Goal: Check status: Check status

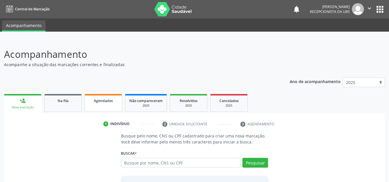
drag, startPoint x: 0, startPoint y: 0, endPoint x: 108, endPoint y: 104, distance: 149.9
click at [108, 104] on link "Agendados" at bounding box center [103, 103] width 37 height 18
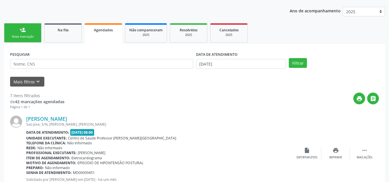
scroll to position [19, 0]
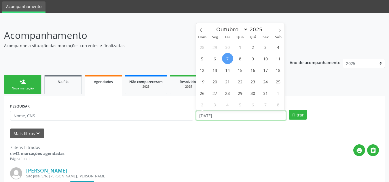
click at [247, 119] on input "[DATE]" at bounding box center [241, 116] width 90 height 10
click at [240, 46] on span "1" at bounding box center [240, 46] width 11 height 11
type input "01/10/2025"
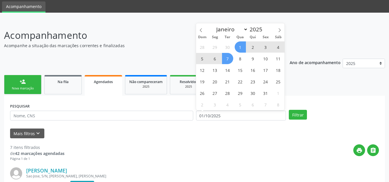
click at [227, 59] on span "7" at bounding box center [227, 58] width 11 height 11
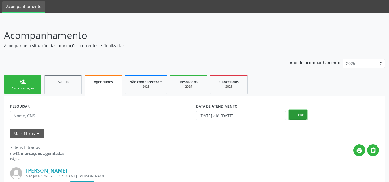
click at [299, 116] on button "Filtrar" at bounding box center [298, 115] width 18 height 10
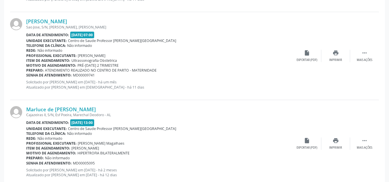
scroll to position [393, 0]
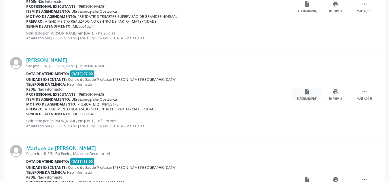
click at [305, 96] on div "insert_drive_file Exportar (PDF)" at bounding box center [307, 95] width 29 height 12
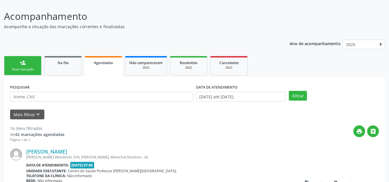
scroll to position [48, 0]
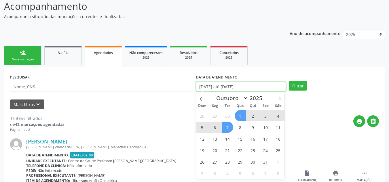
click at [241, 87] on input "[DATE] até [DATE]" at bounding box center [241, 87] width 90 height 10
click at [201, 100] on icon at bounding box center [201, 99] width 2 height 4
select select "8"
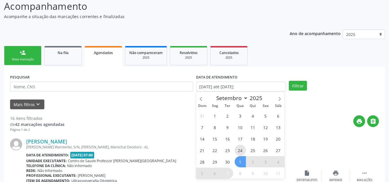
click at [242, 149] on span "24" at bounding box center [240, 150] width 11 height 11
type input "24/09/2025"
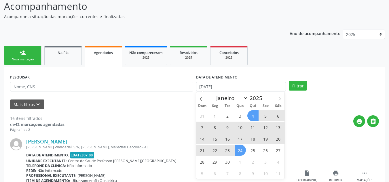
click at [285, 97] on form "PESQUISAR DATA DE ATENDIMENTO 24/09/2025 Filtrar UNIDADE EXECUTANTE Selecione u…" at bounding box center [194, 91] width 369 height 37
select select "8"
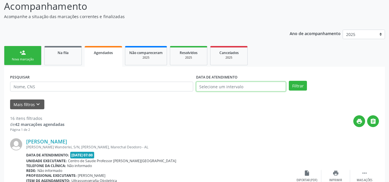
click at [266, 88] on body "Central de Marcação notifications Anayara Marcelly da Silva Lopes Recepcionista…" at bounding box center [194, 43] width 389 height 182
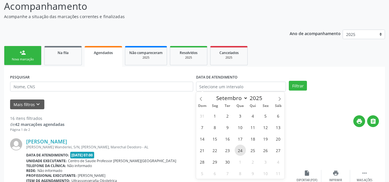
click at [239, 151] on span "24" at bounding box center [240, 150] width 11 height 11
type input "24/09/2025"
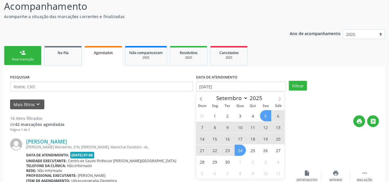
click at [280, 96] on span at bounding box center [280, 97] width 10 height 10
select select "9"
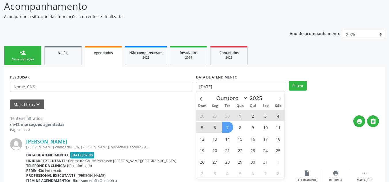
click at [225, 127] on span "7" at bounding box center [227, 127] width 11 height 11
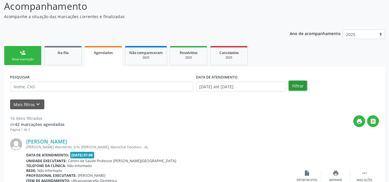
click at [292, 86] on button "Filtrar" at bounding box center [298, 86] width 18 height 10
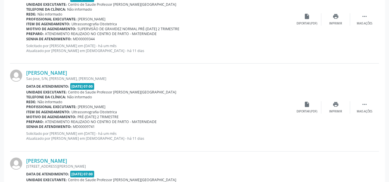
scroll to position [566, 0]
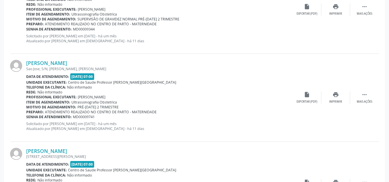
click at [354, 76] on div "Ariel Ferreira Barbosa Sao Jose, S/N, Esf Estiva, Marechal Deodoro - AL Data de…" at bounding box center [194, 98] width 369 height 88
click at [300, 75] on div "Ariel Ferreira Barbosa Sao Jose, S/N, Esf Estiva, Marechal Deodoro - AL Data de…" at bounding box center [194, 98] width 369 height 88
click at [327, 31] on div "Maria Analice da Silva Recanto da Ilha, 09, Recanto da Ilha, Marechal Deodoro -…" at bounding box center [194, 10] width 369 height 88
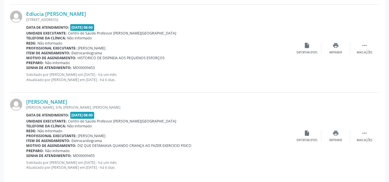
scroll to position [1344, 0]
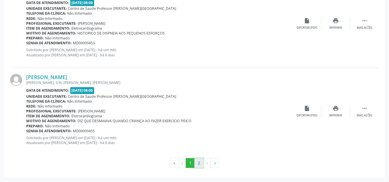
click at [198, 162] on button "2" at bounding box center [198, 163] width 9 height 10
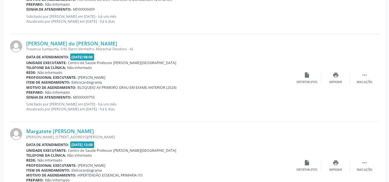
scroll to position [376, 0]
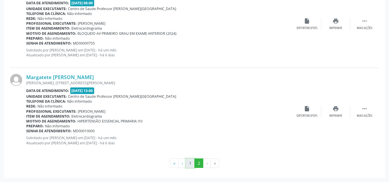
click at [191, 165] on button "1" at bounding box center [190, 164] width 9 height 10
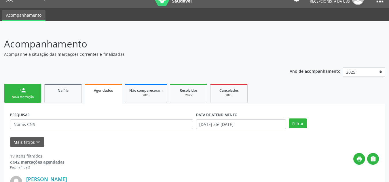
scroll to position [10, 0]
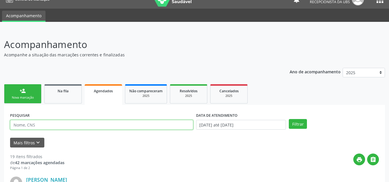
drag, startPoint x: 21, startPoint y: 124, endPoint x: 24, endPoint y: 126, distance: 3.9
click at [21, 124] on input "text" at bounding box center [101, 125] width 183 height 10
type input "15027464410"
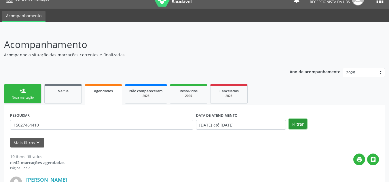
click at [293, 128] on button "Filtrar" at bounding box center [298, 124] width 18 height 10
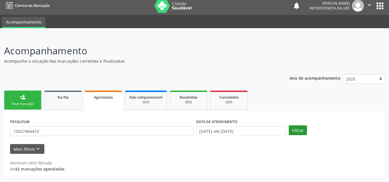
scroll to position [3, 0]
click at [71, 103] on link "Na fila" at bounding box center [62, 100] width 37 height 19
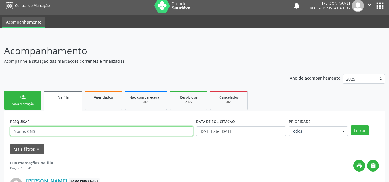
click at [51, 134] on input "text" at bounding box center [101, 131] width 183 height 10
type input "702409539302223"
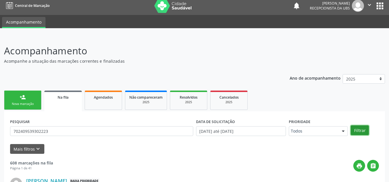
click at [361, 127] on button "Filtrar" at bounding box center [360, 131] width 18 height 10
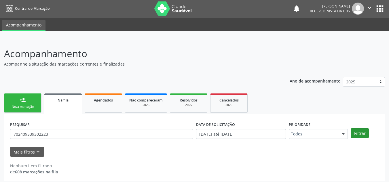
scroll to position [0, 0]
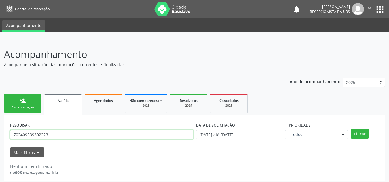
drag, startPoint x: 49, startPoint y: 135, endPoint x: 14, endPoint y: 136, distance: 34.9
click at [14, 136] on input "702409539302223" at bounding box center [101, 135] width 183 height 10
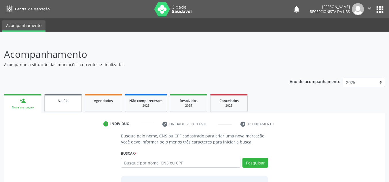
click at [70, 101] on div "Na fila" at bounding box center [63, 101] width 29 height 6
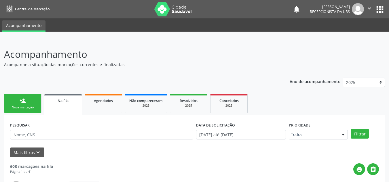
scroll to position [22, 0]
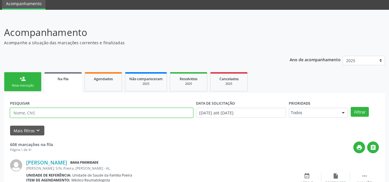
drag, startPoint x: 50, startPoint y: 114, endPoint x: 47, endPoint y: 112, distance: 3.9
paste input "702409539302223"
type input "702409539302223"
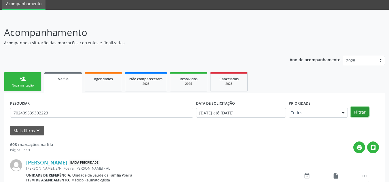
click at [359, 111] on button "Filtrar" at bounding box center [360, 112] width 18 height 10
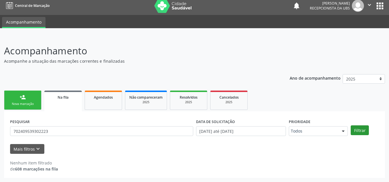
scroll to position [3, 0]
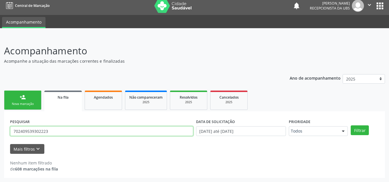
drag, startPoint x: 62, startPoint y: 131, endPoint x: 0, endPoint y: 130, distance: 62.5
click at [0, 130] on div "Acompanhamento Acompanhe a situação das marcações correntes e finalizadas Relat…" at bounding box center [194, 109] width 389 height 146
type input "15027464410"
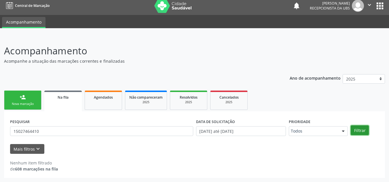
click at [365, 131] on button "Filtrar" at bounding box center [360, 131] width 18 height 10
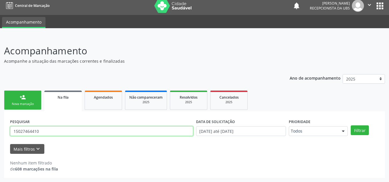
drag, startPoint x: 41, startPoint y: 130, endPoint x: 0, endPoint y: 128, distance: 41.2
click at [0, 128] on div "Acompanhamento Acompanhe a situação das marcações correntes e finalizadas Relat…" at bounding box center [194, 109] width 389 height 146
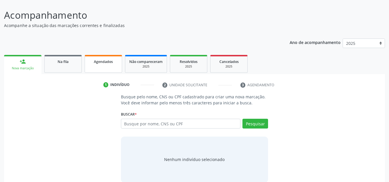
scroll to position [48, 0]
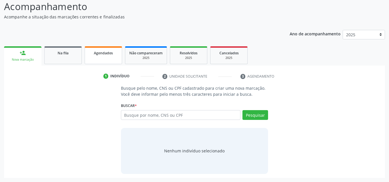
click at [96, 58] on link "Agendados" at bounding box center [103, 55] width 37 height 18
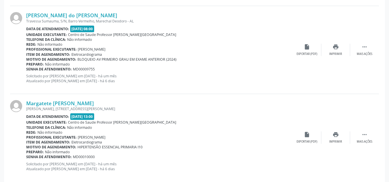
scroll to position [624, 0]
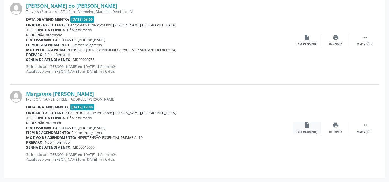
click at [310, 130] on div "insert_drive_file Exportar (PDF)" at bounding box center [307, 128] width 29 height 12
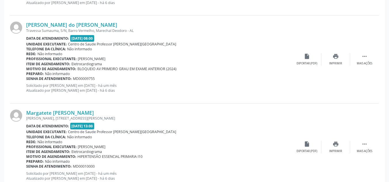
scroll to position [595, 0]
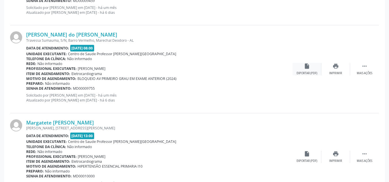
click at [302, 68] on div "insert_drive_file Exportar (PDF)" at bounding box center [307, 69] width 29 height 12
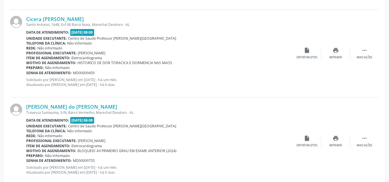
scroll to position [509, 0]
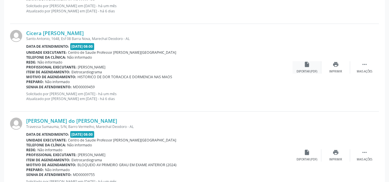
click at [301, 68] on div "insert_drive_file Exportar (PDF)" at bounding box center [307, 67] width 29 height 12
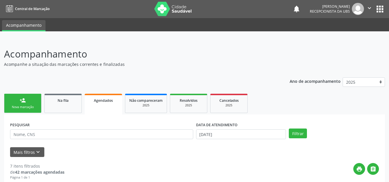
scroll to position [0, 0]
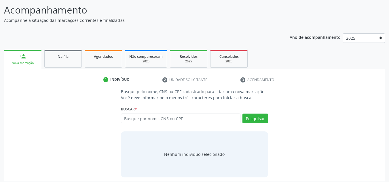
scroll to position [48, 0]
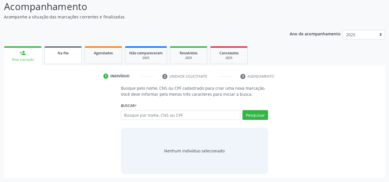
click at [75, 59] on link "Na fila" at bounding box center [62, 55] width 37 height 18
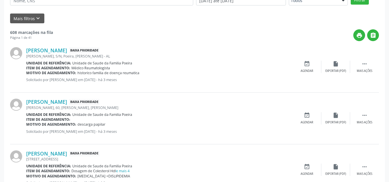
scroll to position [105, 0]
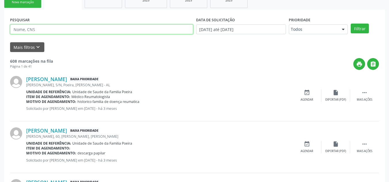
click at [75, 32] on input "text" at bounding box center [101, 29] width 183 height 10
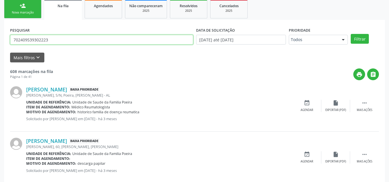
scroll to position [77, 0]
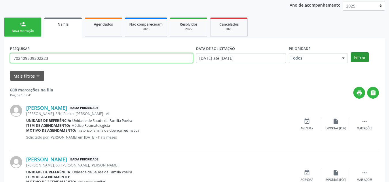
type input "702409539302223"
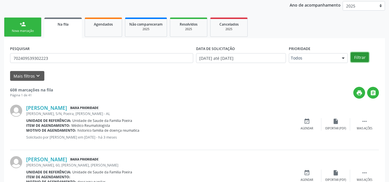
click at [359, 58] on button "Filtrar" at bounding box center [360, 57] width 18 height 10
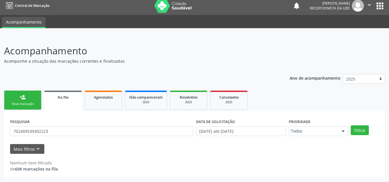
scroll to position [3, 0]
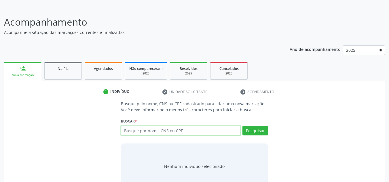
scroll to position [48, 0]
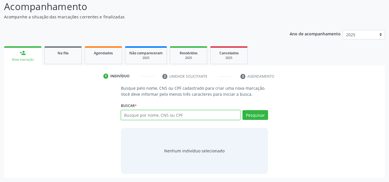
click at [153, 118] on input "text" at bounding box center [181, 115] width 120 height 10
type input "700504185328052"
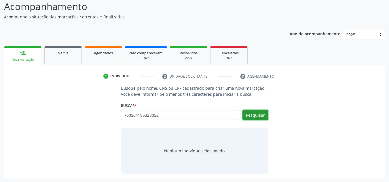
click at [264, 115] on button "Pesquisar" at bounding box center [255, 115] width 26 height 10
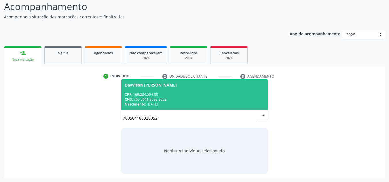
click at [163, 96] on div "CPF: 169.234.594-00" at bounding box center [195, 94] width 140 height 5
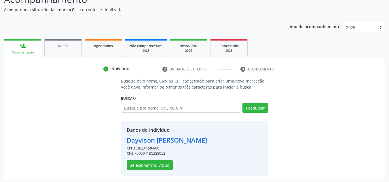
scroll to position [57, 0]
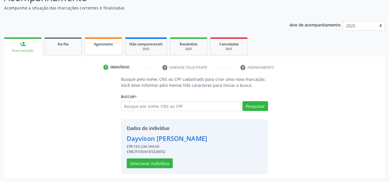
click at [99, 47] on link "Agendados" at bounding box center [103, 46] width 37 height 18
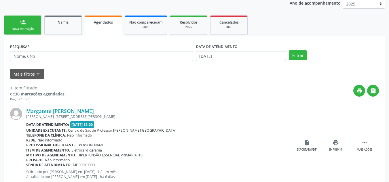
scroll to position [96, 0]
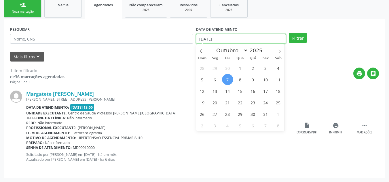
click at [226, 36] on input "[DATE]" at bounding box center [241, 39] width 90 height 10
click at [240, 69] on span "1" at bounding box center [240, 67] width 11 height 11
type input "01/10/2025"
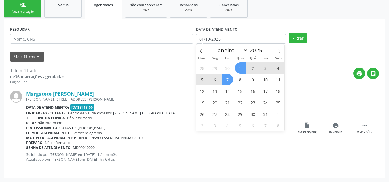
click at [222, 81] on span "7" at bounding box center [227, 79] width 11 height 11
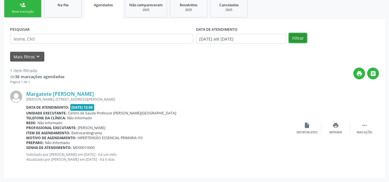
click at [291, 38] on button "Filtrar" at bounding box center [298, 38] width 18 height 10
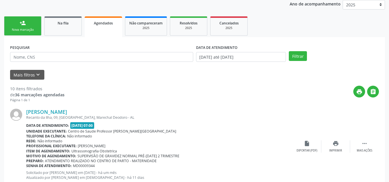
scroll to position [29, 0]
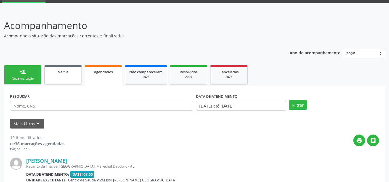
click at [60, 79] on link "Na fila" at bounding box center [62, 74] width 37 height 19
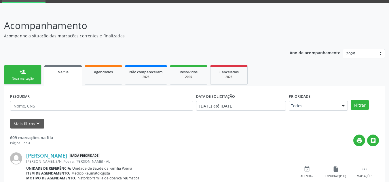
click at [48, 113] on div "PESQUISAR" at bounding box center [102, 103] width 186 height 22
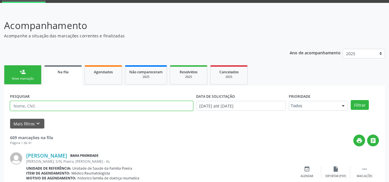
click at [47, 105] on input "text" at bounding box center [101, 106] width 183 height 10
type input "09730130795"
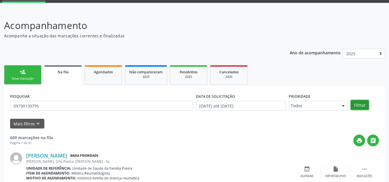
click at [358, 108] on button "Filtrar" at bounding box center [360, 105] width 18 height 10
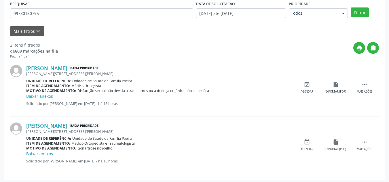
scroll to position [123, 0]
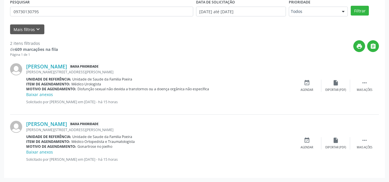
drag, startPoint x: 283, startPoint y: 144, endPoint x: 0, endPoint y: 158, distance: 283.7
click at [0, 158] on div "Acompanhamento Acompanhe a situação das marcações correntes e finalizadas Relat…" at bounding box center [194, 49] width 389 height 266
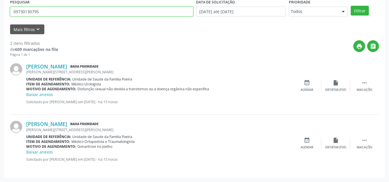
drag, startPoint x: 40, startPoint y: 12, endPoint x: 3, endPoint y: 6, distance: 37.5
click at [3, 6] on div "Acompanhamento Acompanhe a situação das marcações correntes e finalizadas Relat…" at bounding box center [194, 49] width 389 height 266
type input "898006412949293"
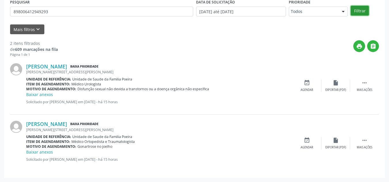
click at [362, 12] on button "Filtrar" at bounding box center [360, 11] width 18 height 10
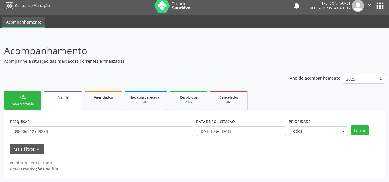
scroll to position [3, 0]
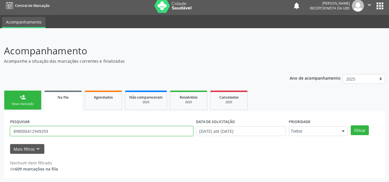
drag, startPoint x: 51, startPoint y: 133, endPoint x: 1, endPoint y: 133, distance: 50.4
click at [1, 133] on div "Acompanhamento Acompanhe a situação das marcações correntes e finalizadas Relat…" at bounding box center [194, 109] width 389 height 146
type input "898006412892534"
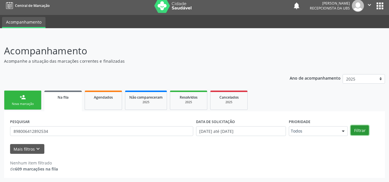
click at [356, 133] on button "Filtrar" at bounding box center [360, 131] width 18 height 10
